Goal: Task Accomplishment & Management: Complete application form

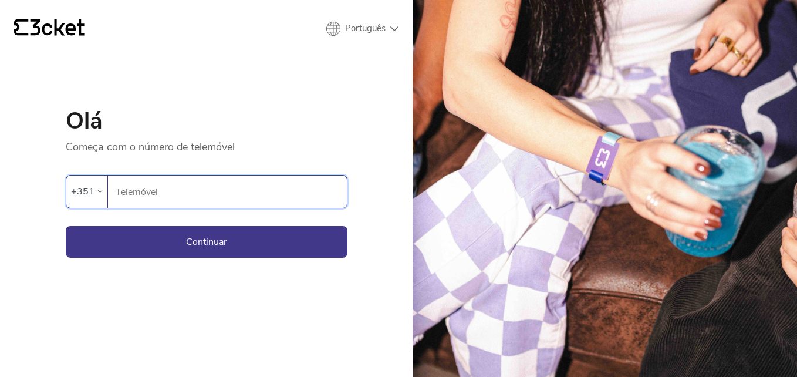
click at [165, 194] on input "Telemóvel" at bounding box center [231, 191] width 232 height 32
type input "910164527"
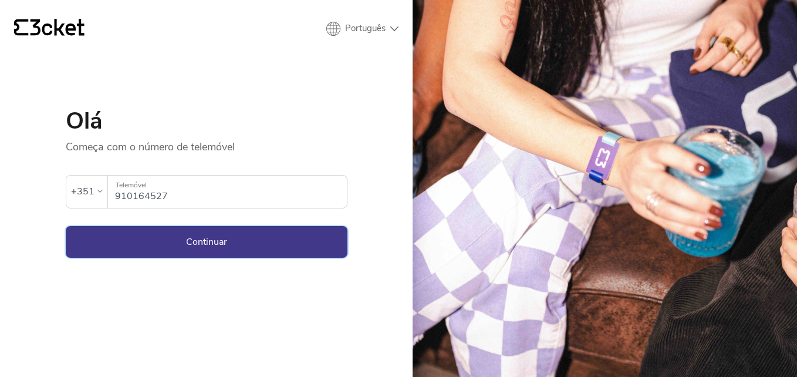
click at [138, 231] on button "Continuar" at bounding box center [207, 242] width 282 height 32
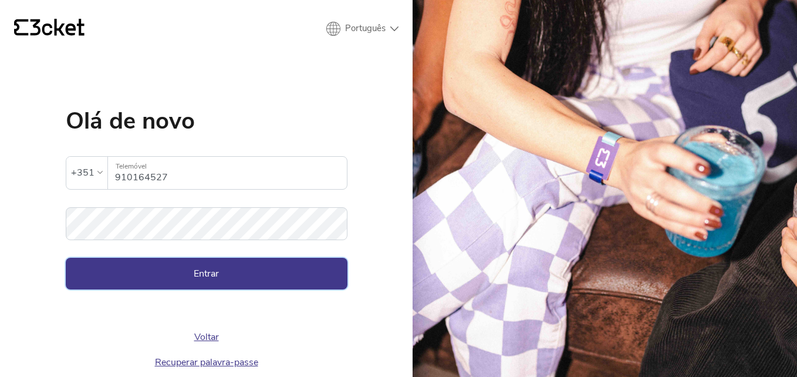
click at [303, 281] on button "Entrar" at bounding box center [207, 274] width 282 height 32
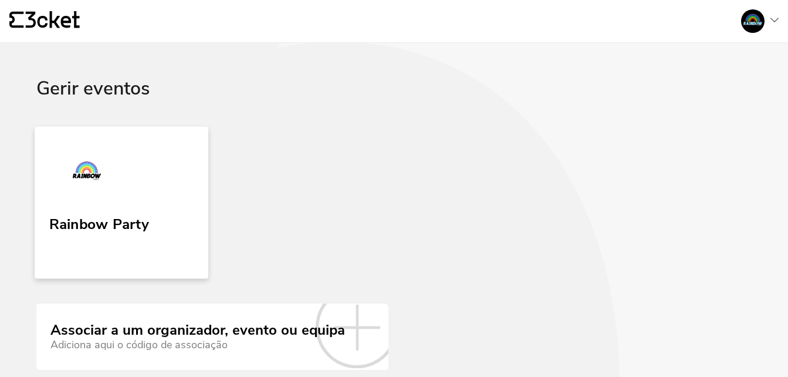
click at [161, 204] on link "Rainbow Party" at bounding box center [122, 202] width 174 height 152
